Goal: Task Accomplishment & Management: Manage account settings

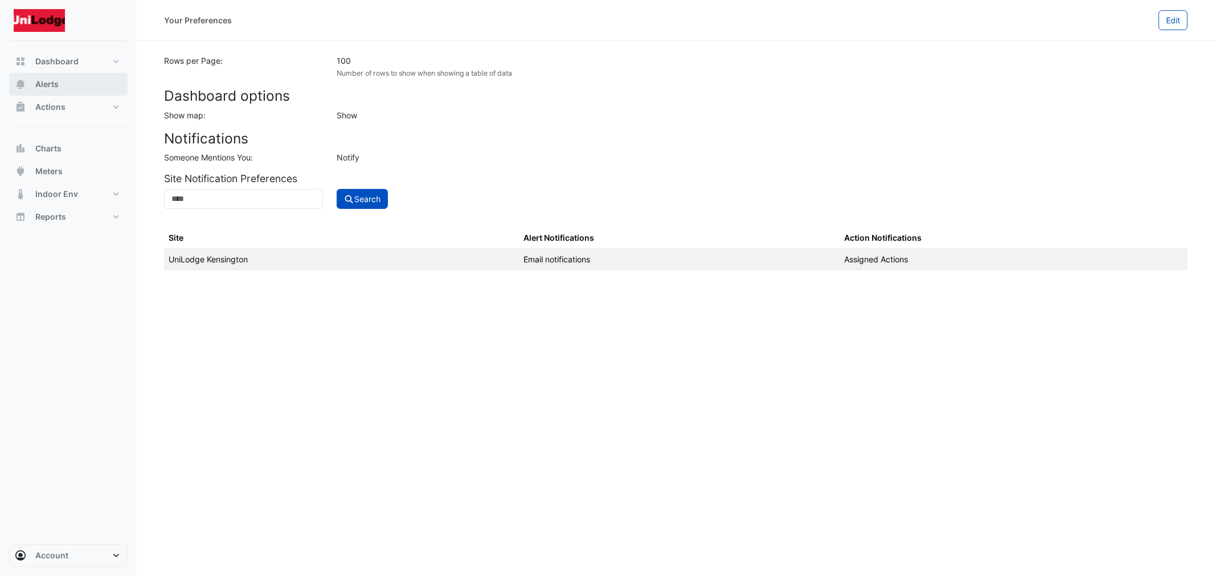
click at [46, 87] on span "Alerts" at bounding box center [46, 84] width 23 height 11
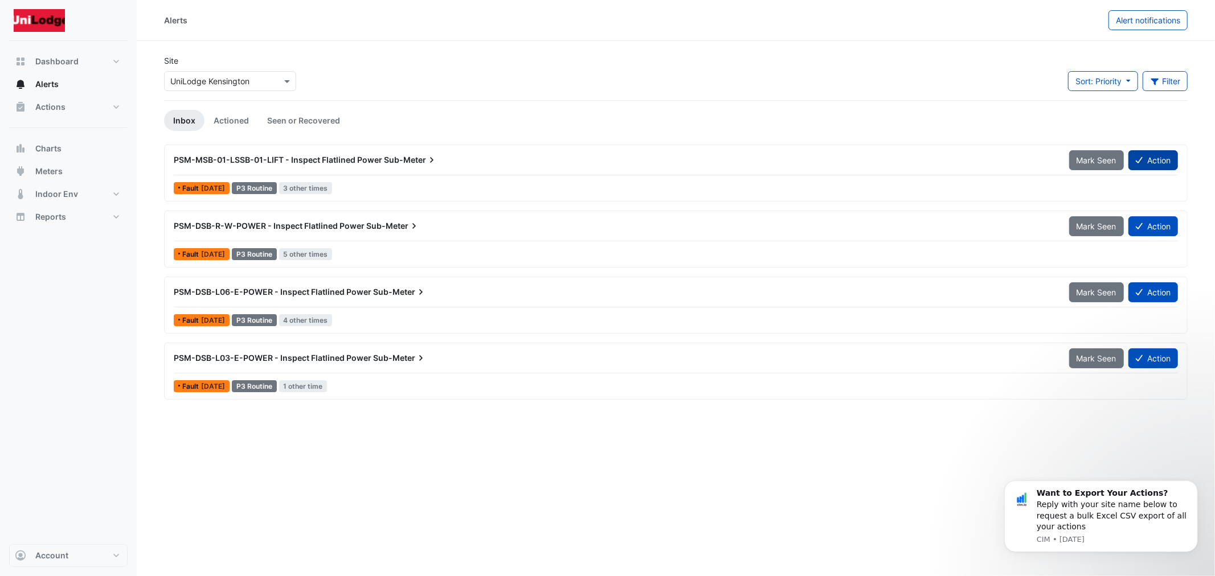
click at [1152, 164] on button "Action" at bounding box center [1153, 160] width 50 height 20
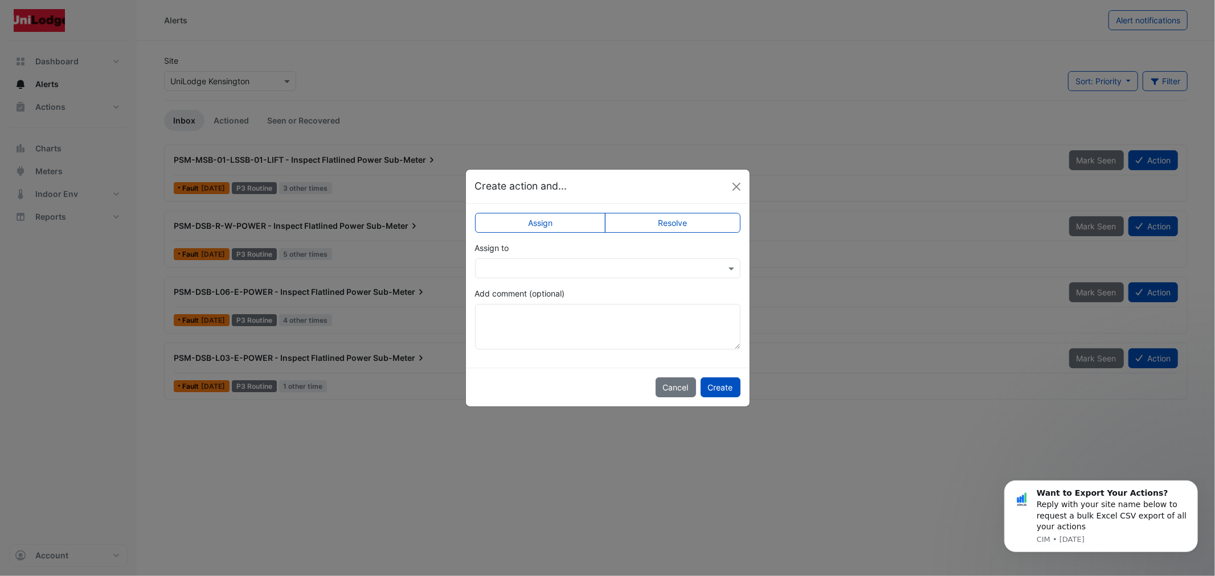
click at [674, 228] on label "Resolve" at bounding box center [673, 223] width 136 height 20
click at [720, 393] on button "Create" at bounding box center [721, 388] width 40 height 20
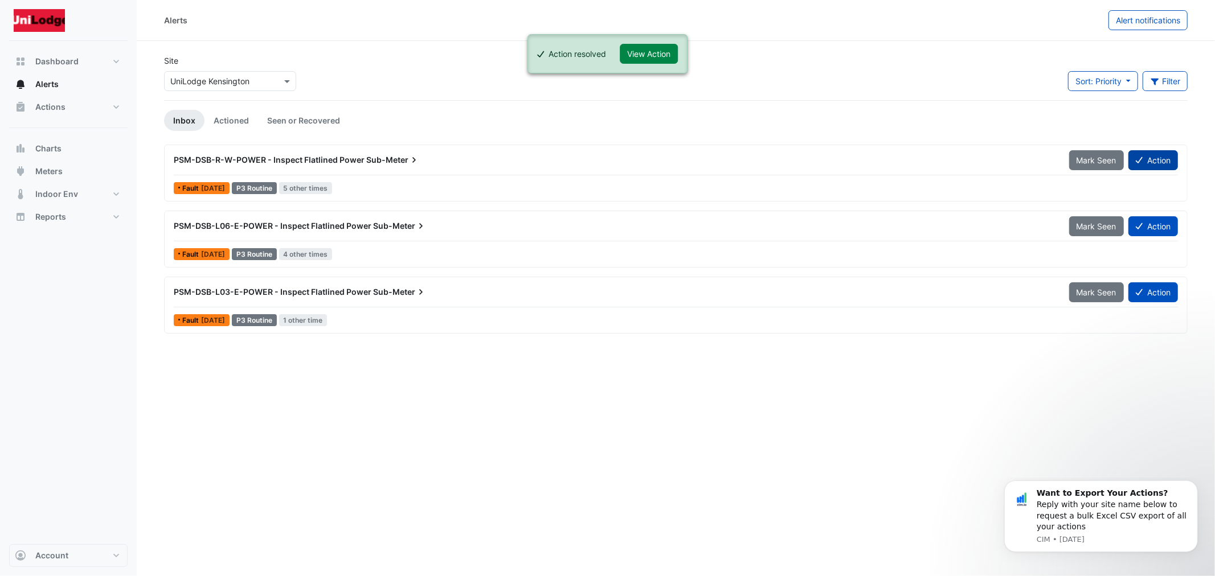
click at [1157, 160] on button "Action" at bounding box center [1153, 160] width 50 height 20
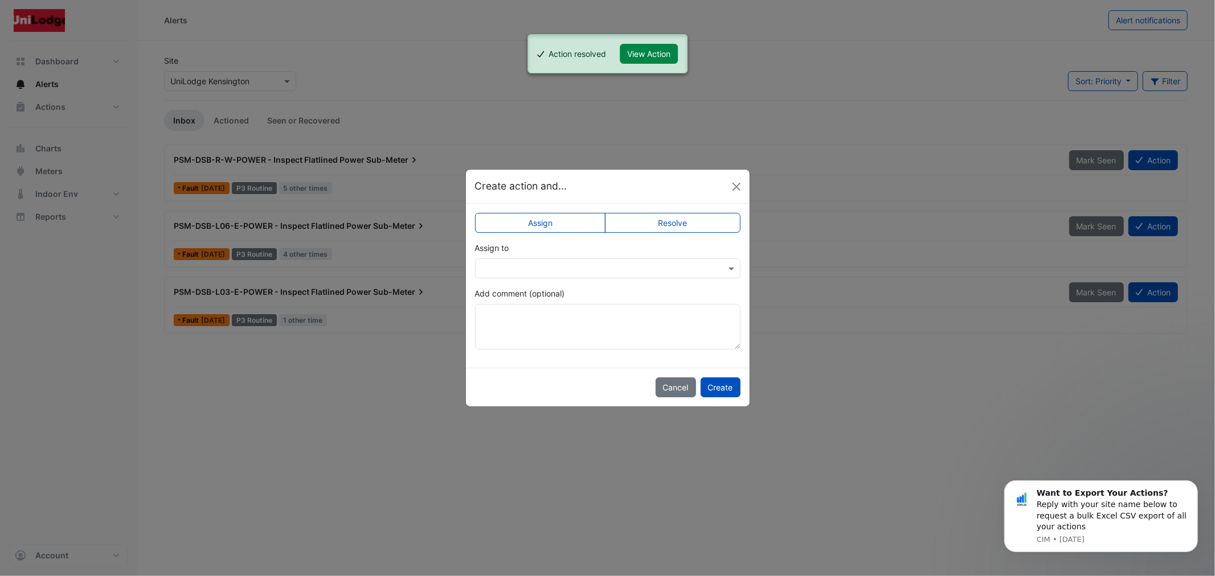
click at [697, 223] on label "Resolve" at bounding box center [673, 223] width 136 height 20
click at [709, 402] on div "Cancel Create" at bounding box center [608, 387] width 284 height 39
click at [716, 387] on button "Create" at bounding box center [721, 388] width 40 height 20
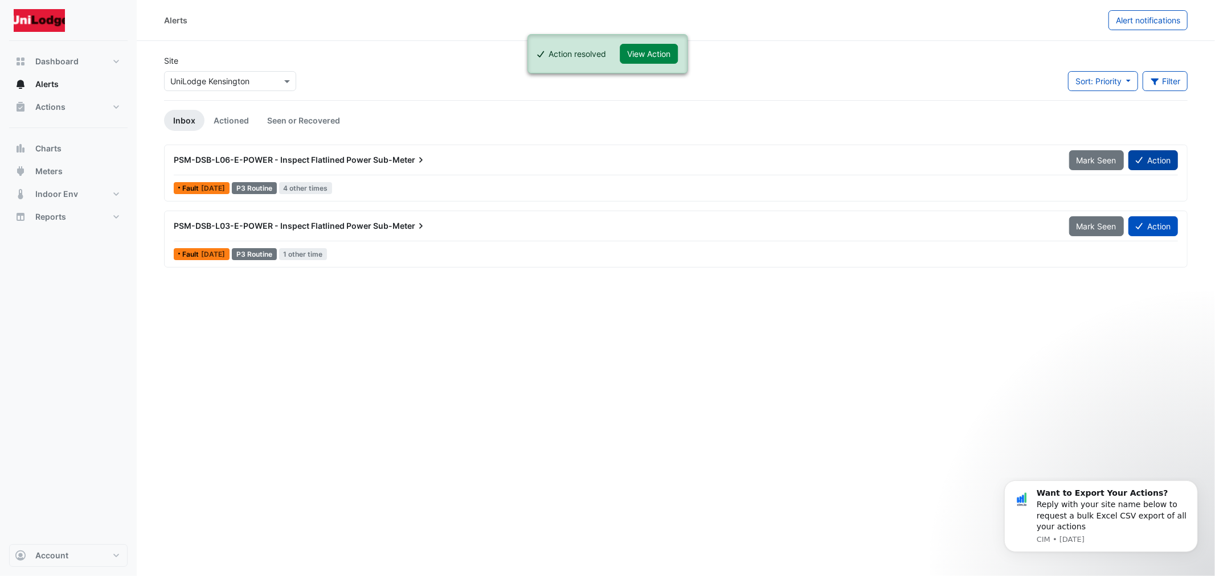
click at [1174, 161] on button "Action" at bounding box center [1153, 160] width 50 height 20
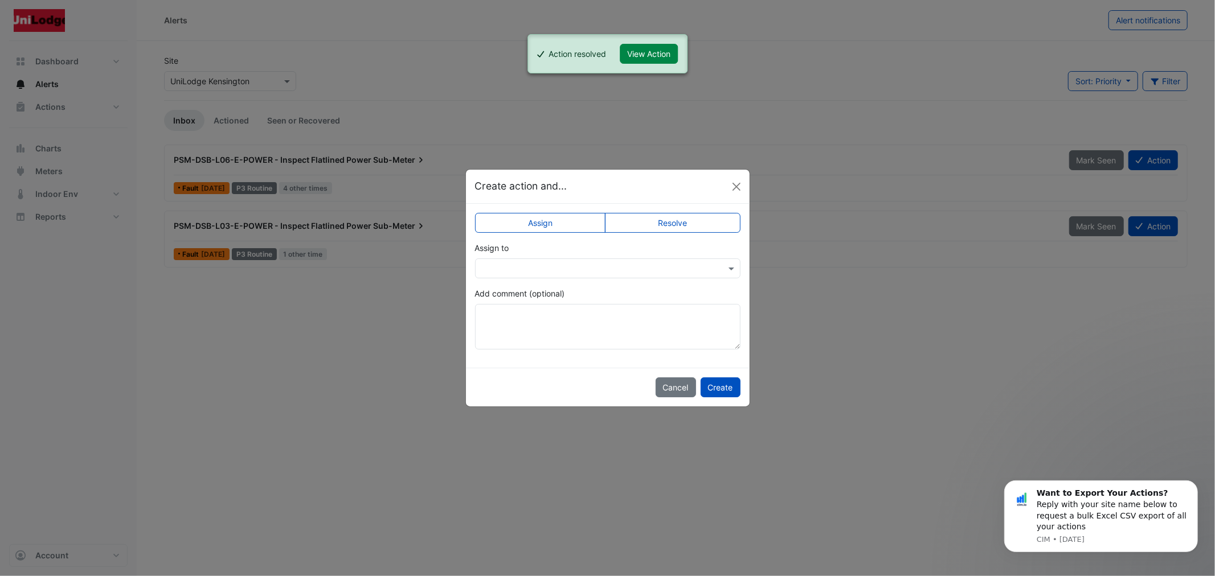
click at [686, 227] on label "Resolve" at bounding box center [673, 223] width 136 height 20
click at [720, 394] on button "Create" at bounding box center [721, 388] width 40 height 20
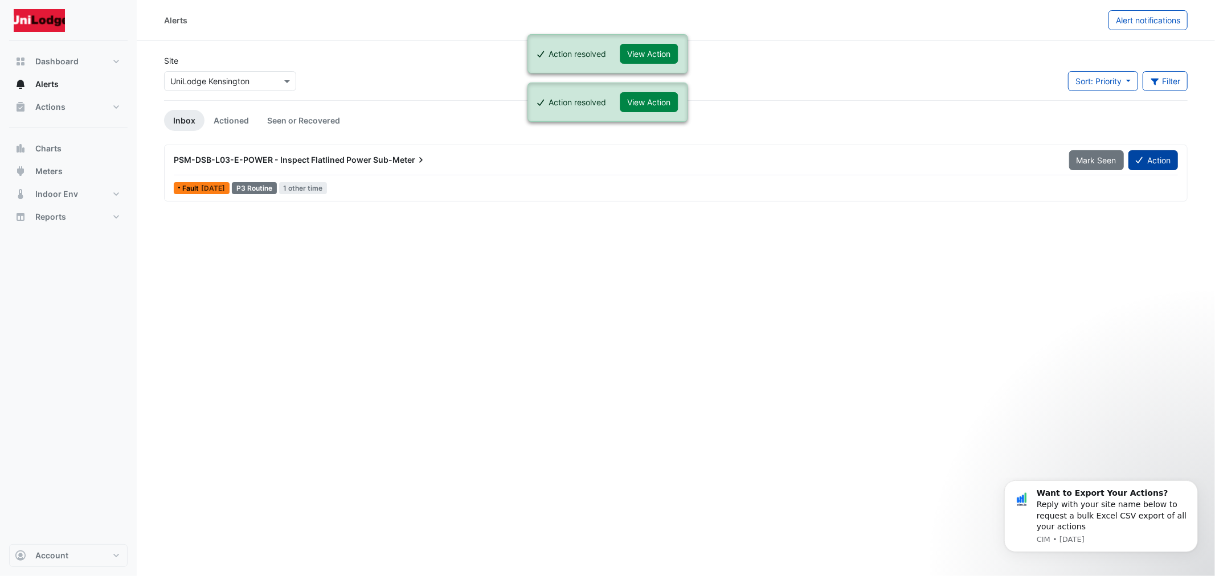
click at [1151, 162] on button "Action" at bounding box center [1153, 160] width 50 height 20
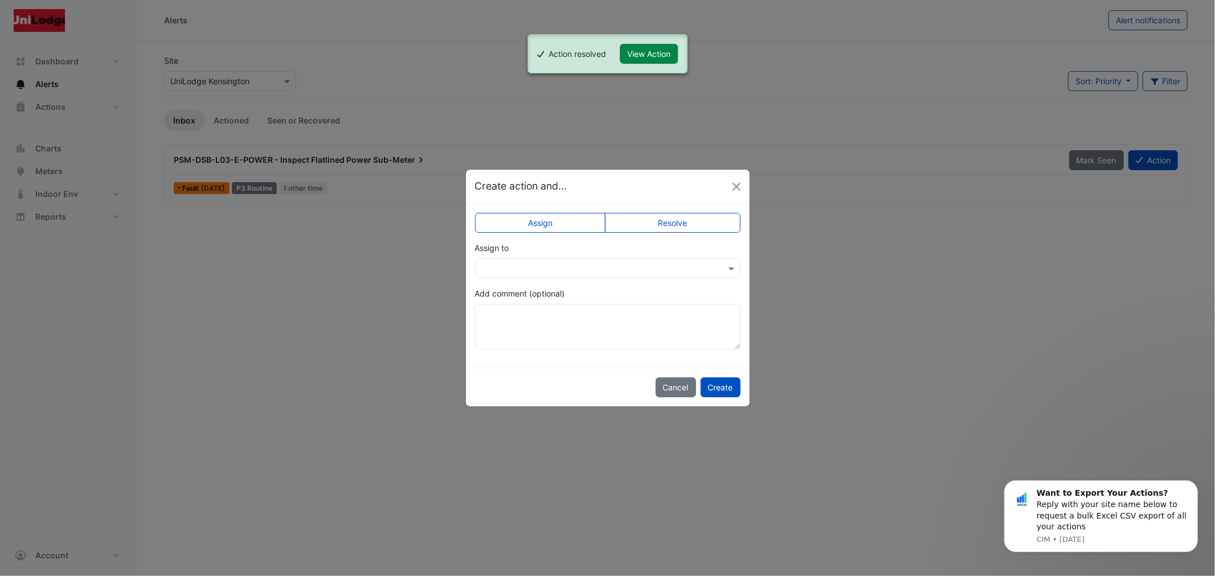
click at [656, 218] on label "Resolve" at bounding box center [673, 223] width 136 height 20
click at [714, 390] on button "Create" at bounding box center [721, 388] width 40 height 20
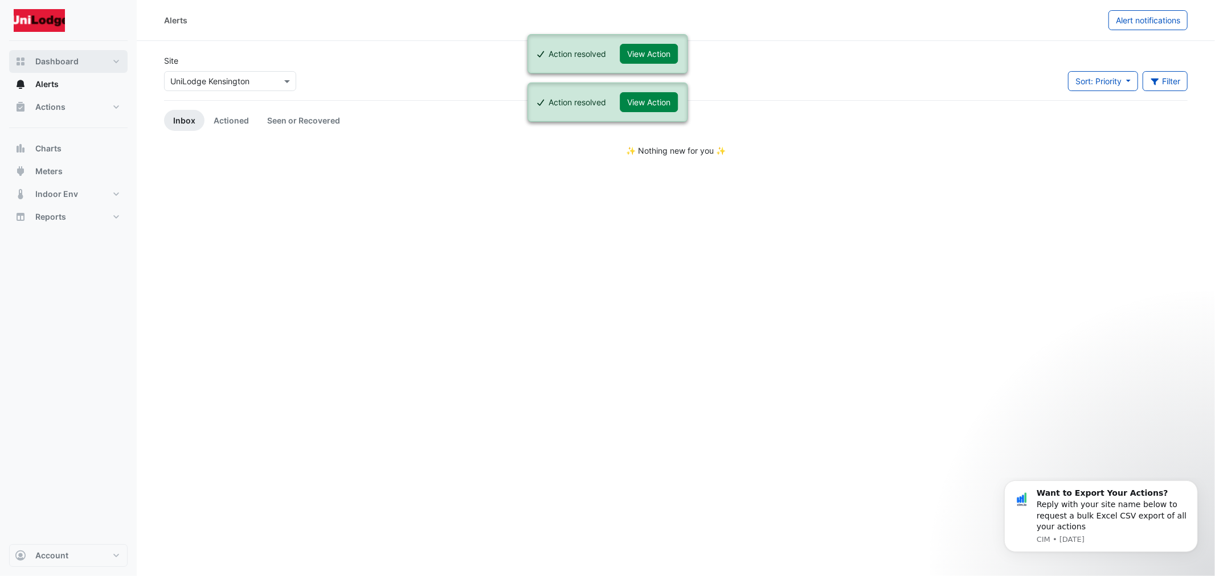
click at [42, 60] on span "Dashboard" at bounding box center [56, 61] width 43 height 11
select select "***"
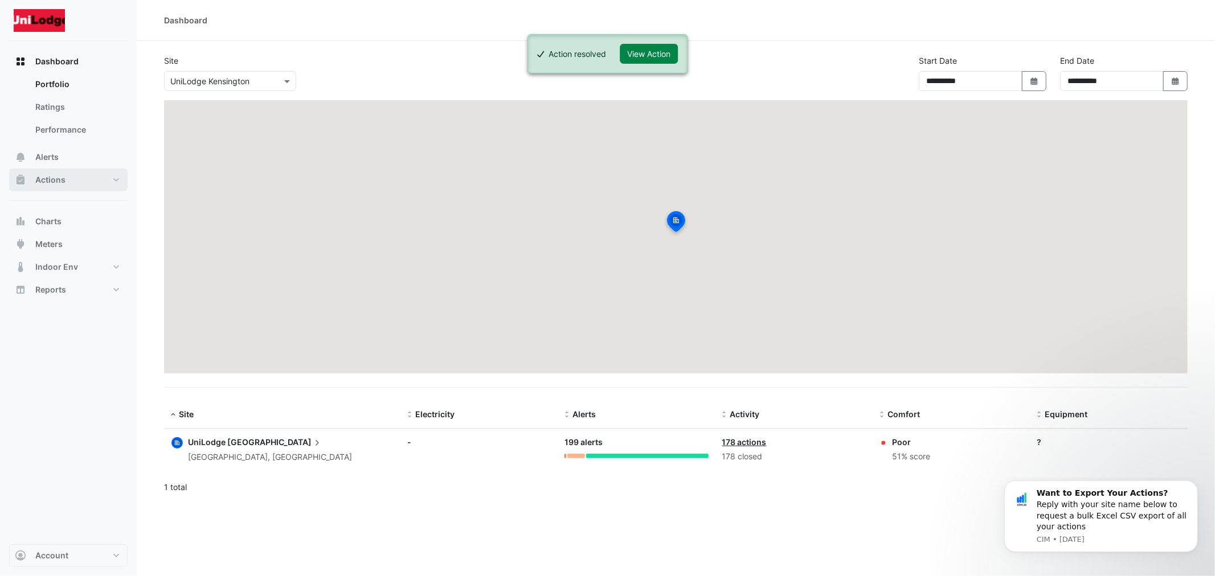
click at [38, 183] on span "Actions" at bounding box center [50, 179] width 30 height 11
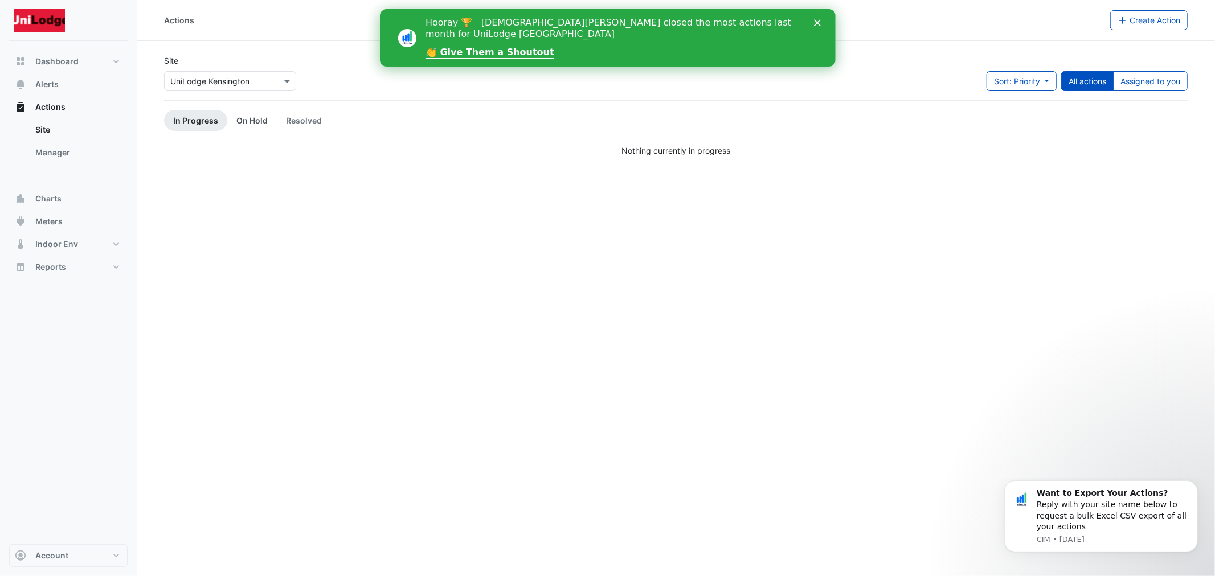
click at [252, 121] on link "On Hold" at bounding box center [252, 120] width 50 height 21
click at [190, 124] on link "In Progress" at bounding box center [195, 120] width 63 height 21
click at [74, 88] on button "Alerts" at bounding box center [68, 84] width 118 height 23
